Goal: Task Accomplishment & Management: Use online tool/utility

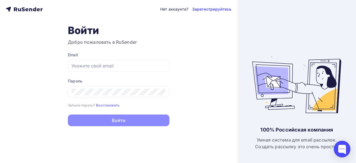
type input "[EMAIL_ADDRESS][DOMAIN_NAME]"
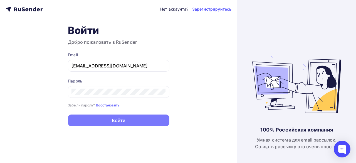
click at [122, 122] on button "Войти" at bounding box center [119, 120] width 102 height 12
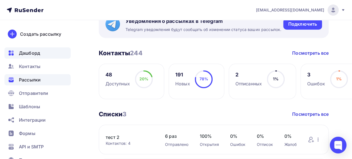
click at [39, 80] on span "Рассылки" at bounding box center [30, 79] width 22 height 7
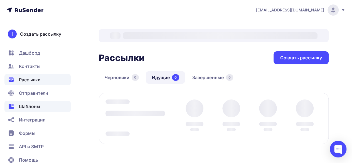
click at [38, 108] on span "Шаблоны" at bounding box center [29, 106] width 21 height 7
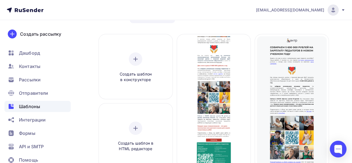
scroll to position [28, 0]
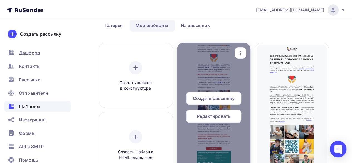
click at [243, 54] on icon "button" at bounding box center [240, 53] width 7 height 7
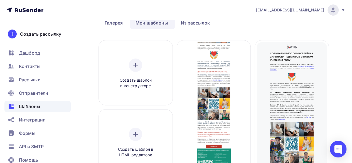
scroll to position [0, 0]
